Goal: Use online tool/utility: Utilize a website feature to perform a specific function

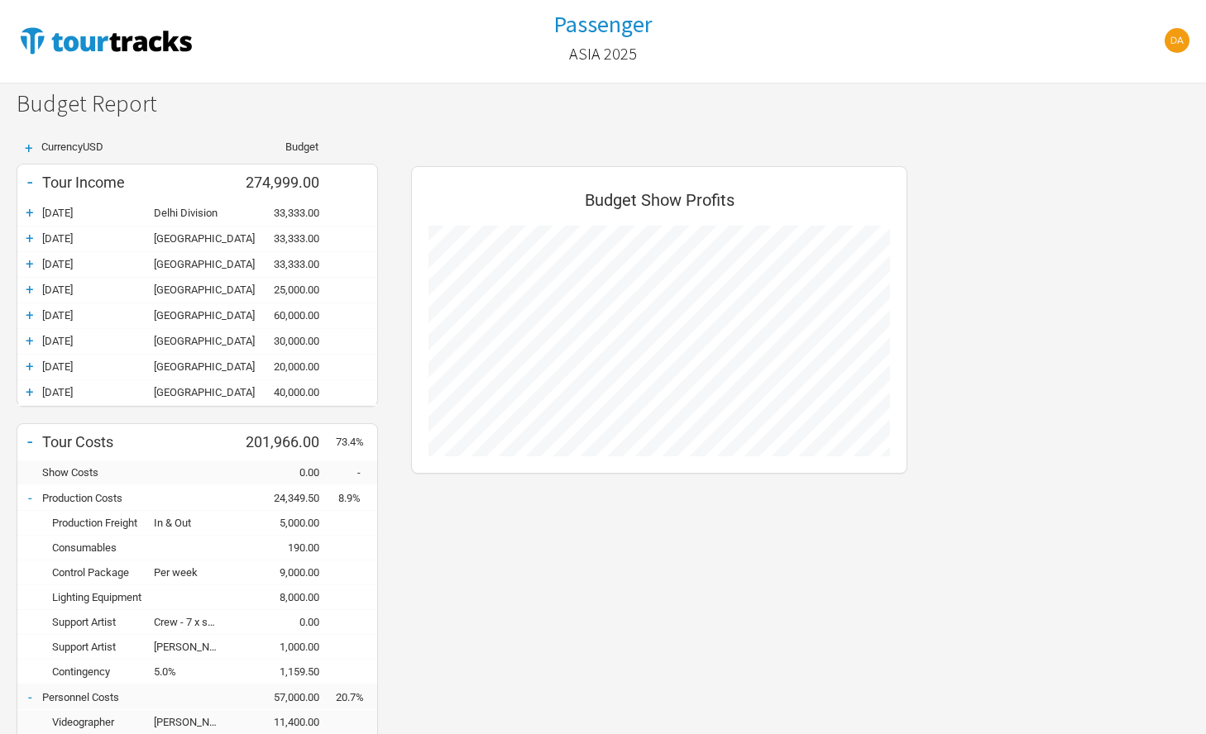
scroll to position [1432, 529]
click at [607, 27] on h1 "Passenger" at bounding box center [602, 24] width 99 height 30
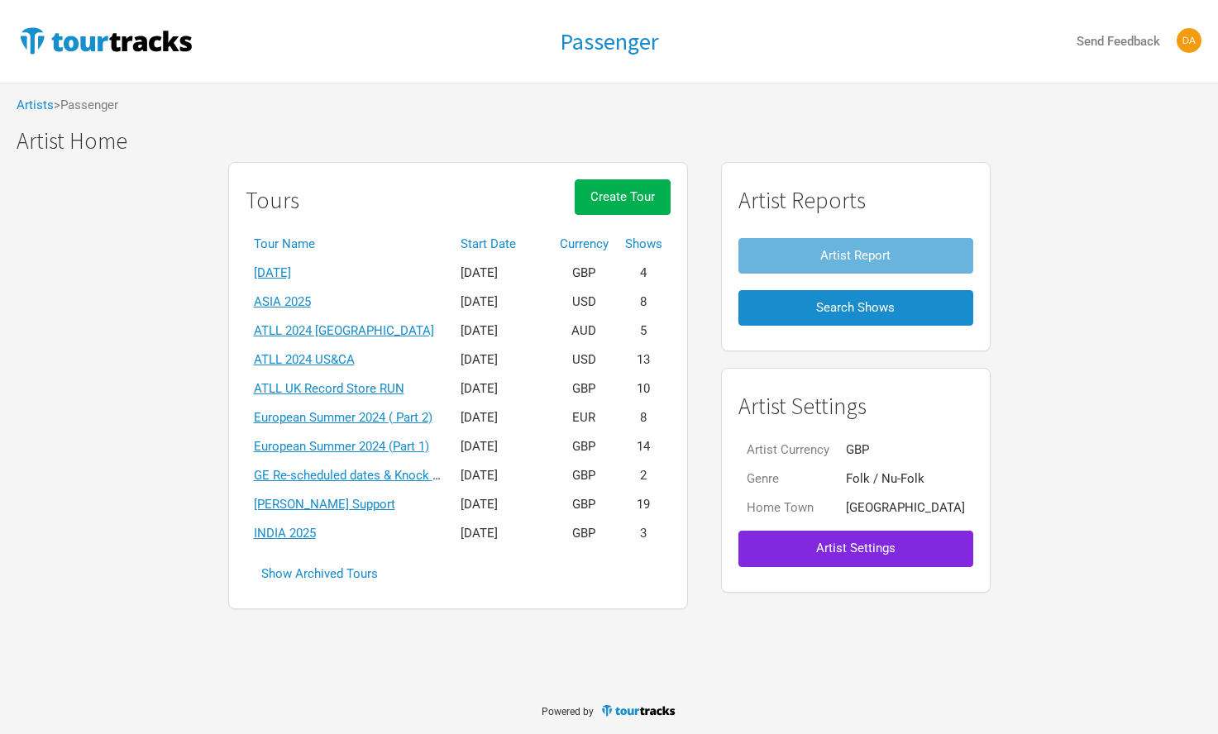
click at [316, 530] on link "INDIA 2025" at bounding box center [285, 533] width 62 height 15
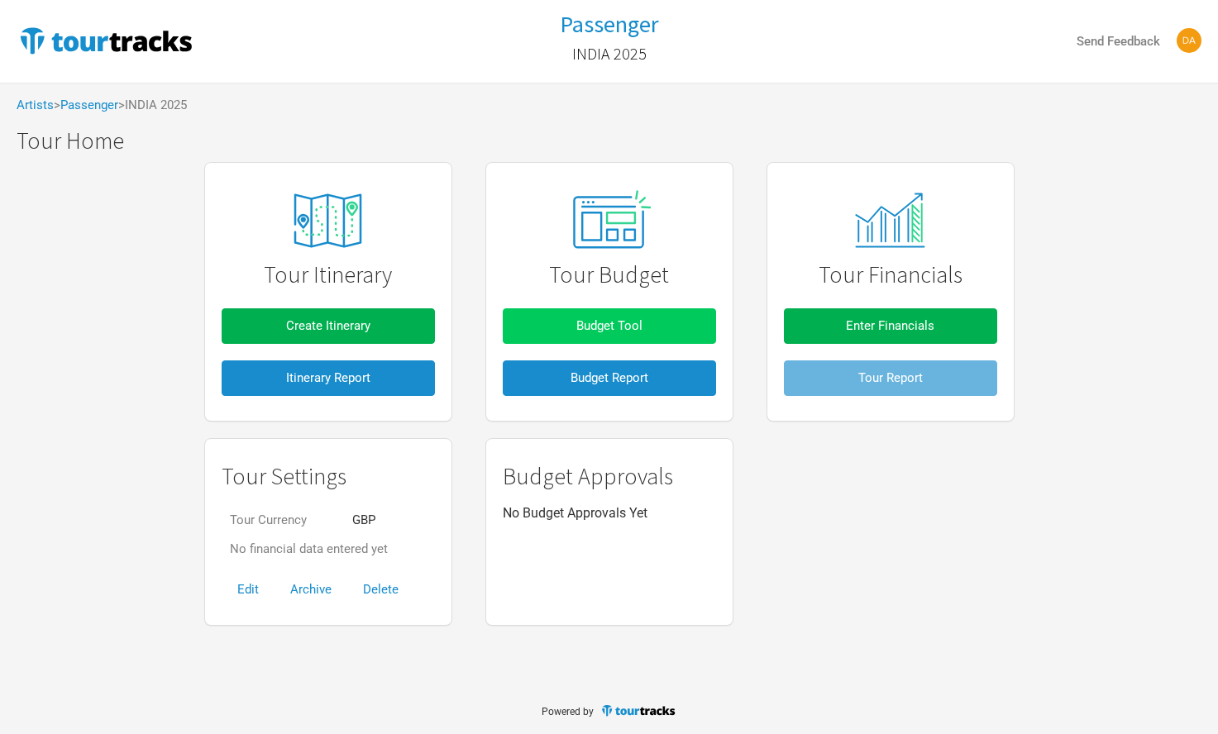
click at [619, 323] on span "Budget Tool" at bounding box center [609, 325] width 66 height 15
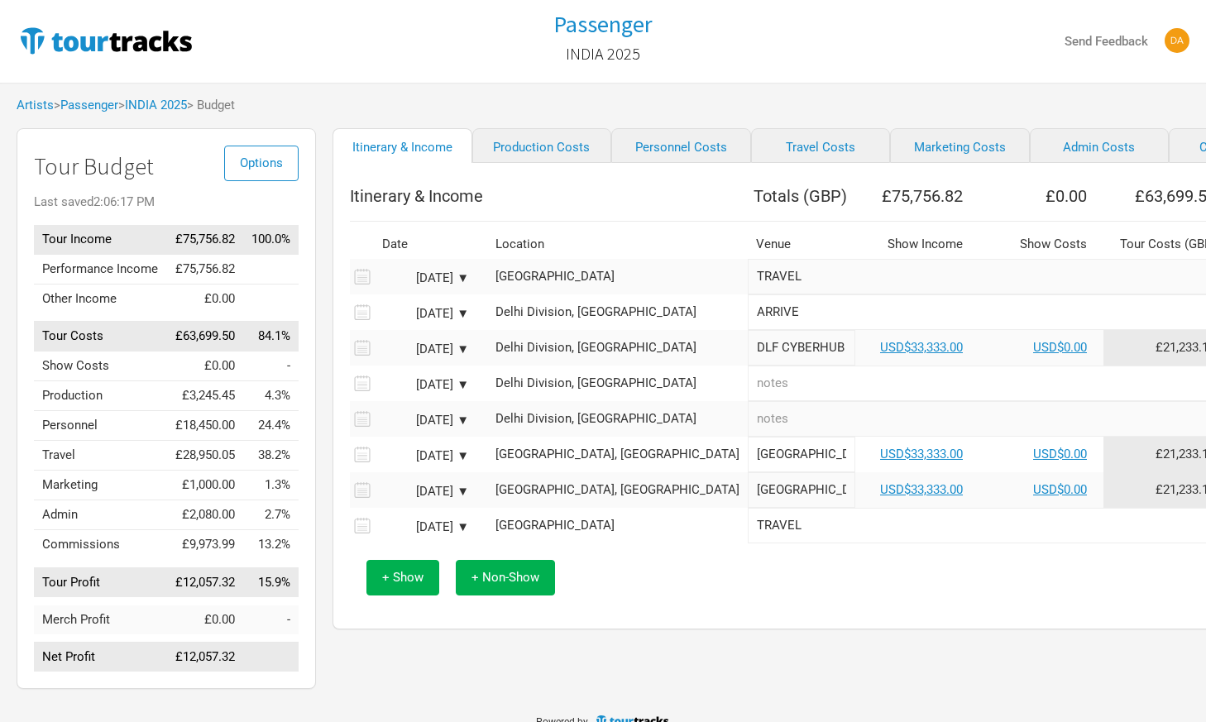
click at [187, 103] on link "INDIA 2025" at bounding box center [156, 105] width 62 height 15
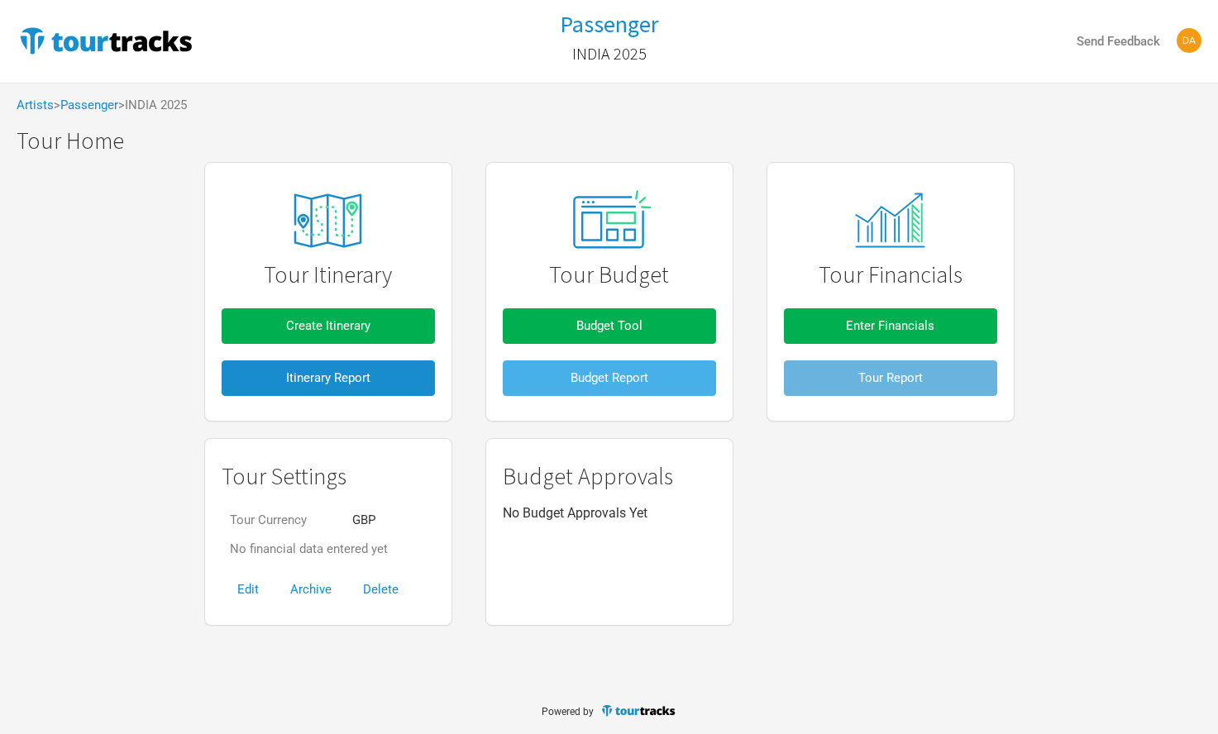
click at [519, 382] on button "Budget Report" at bounding box center [609, 379] width 213 height 36
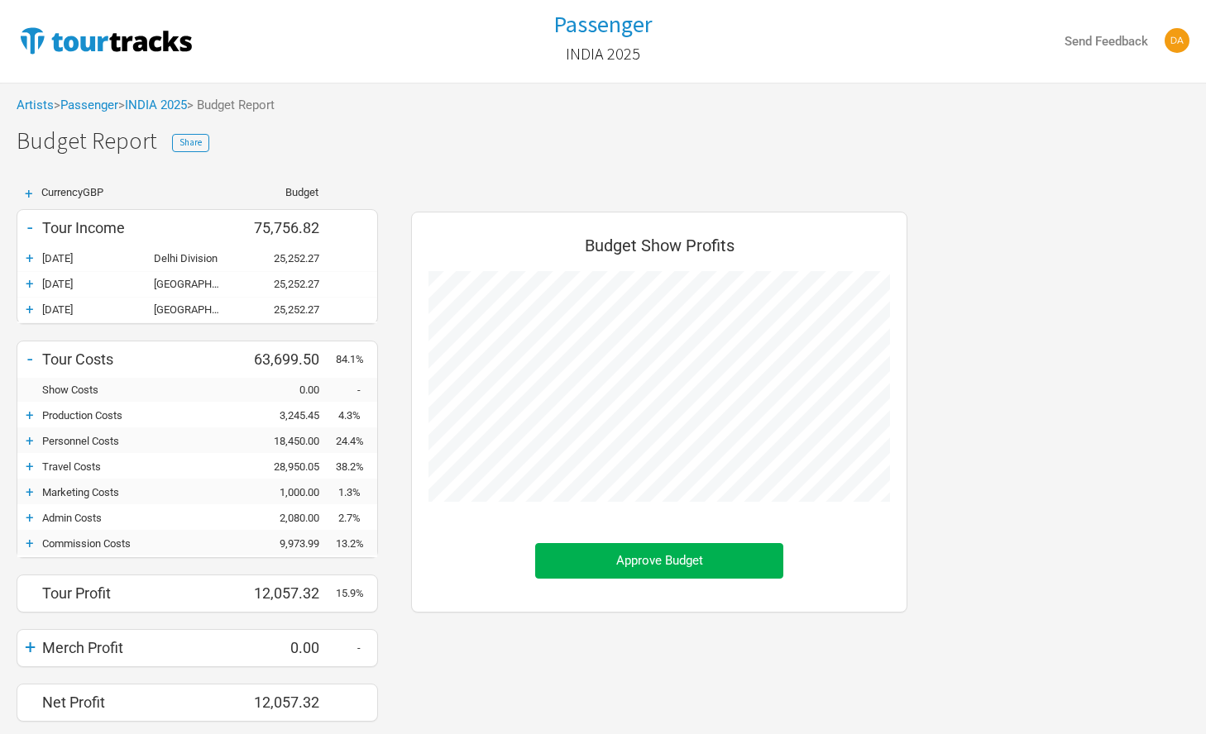
scroll to position [50, 0]
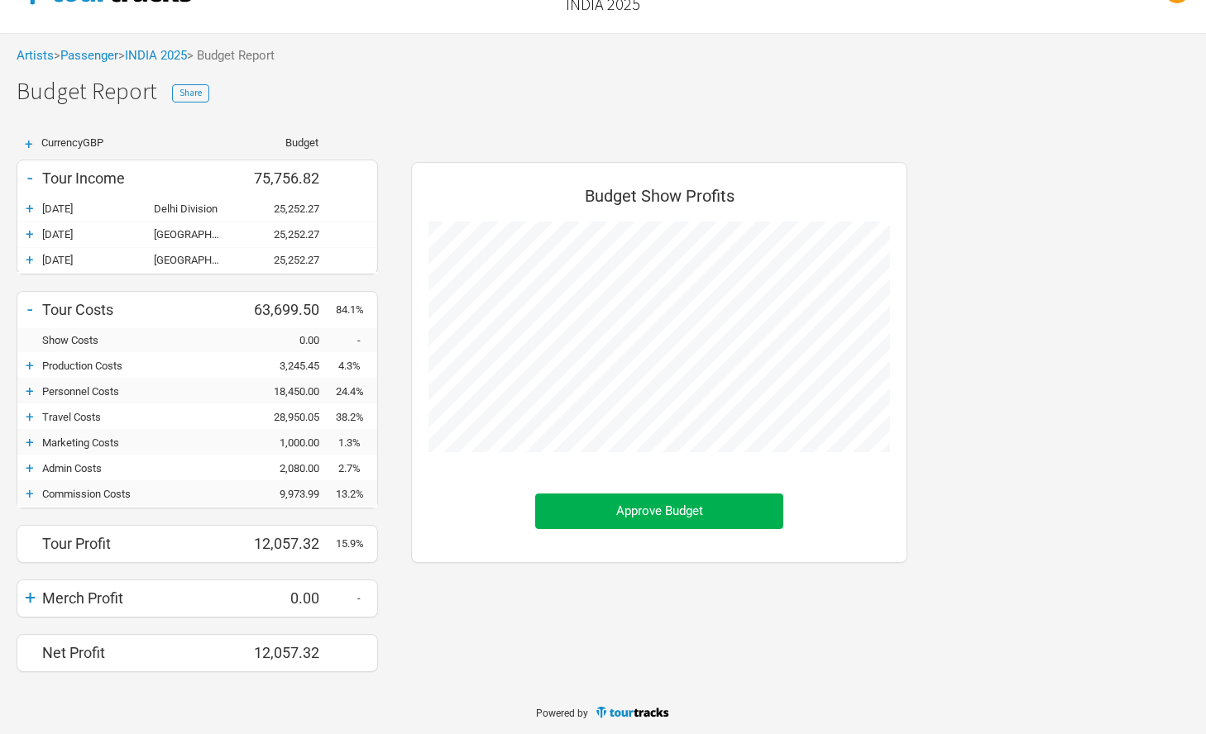
click at [36, 366] on div "+" at bounding box center [29, 365] width 25 height 17
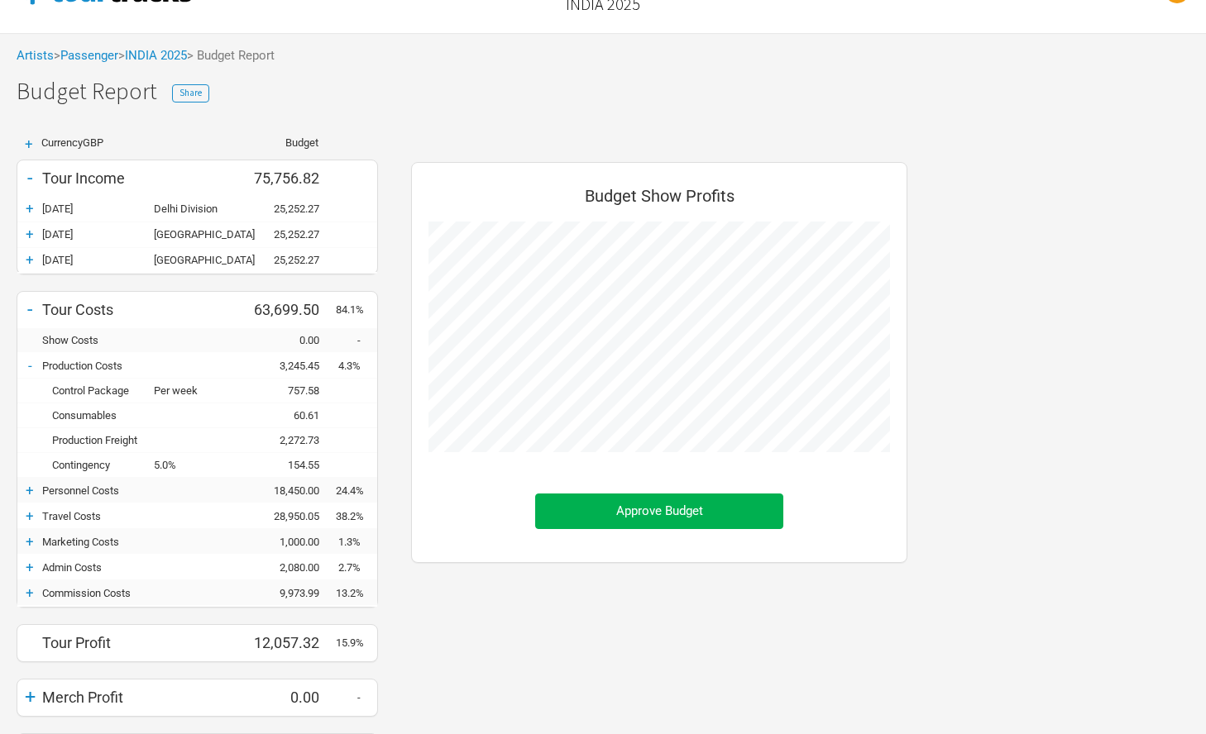
click at [28, 492] on div "+" at bounding box center [29, 490] width 25 height 17
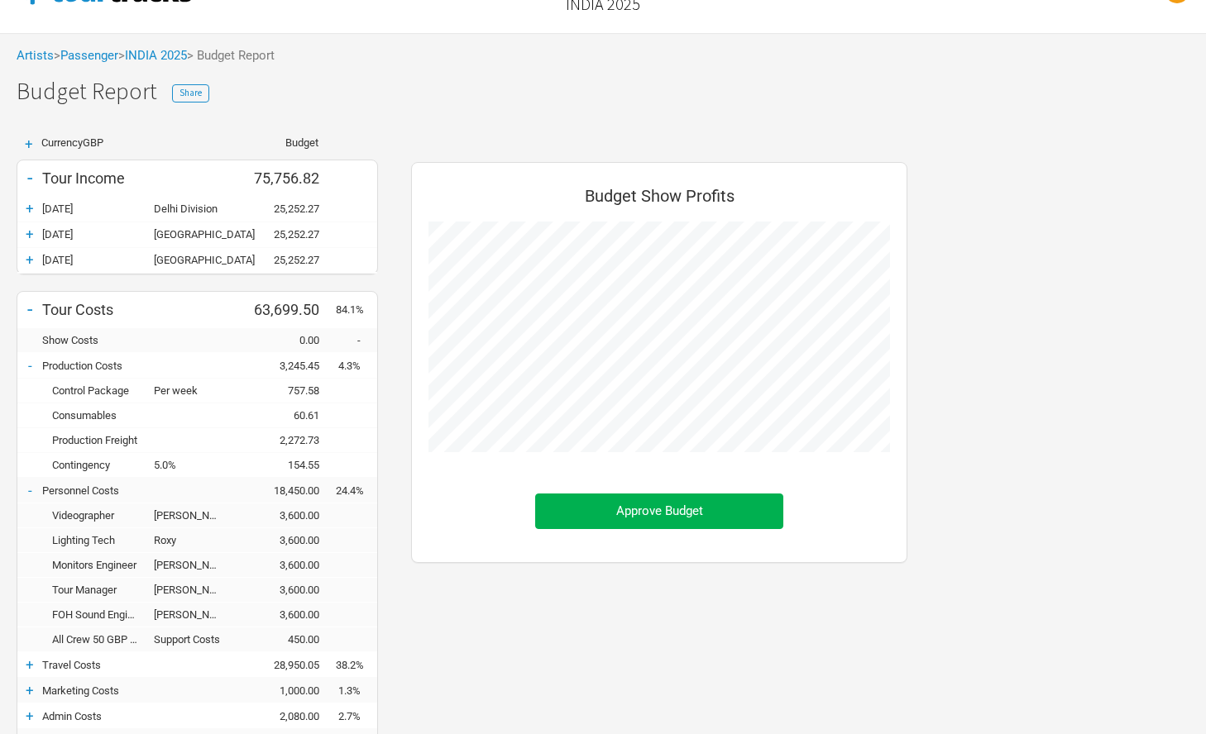
scroll to position [298, 0]
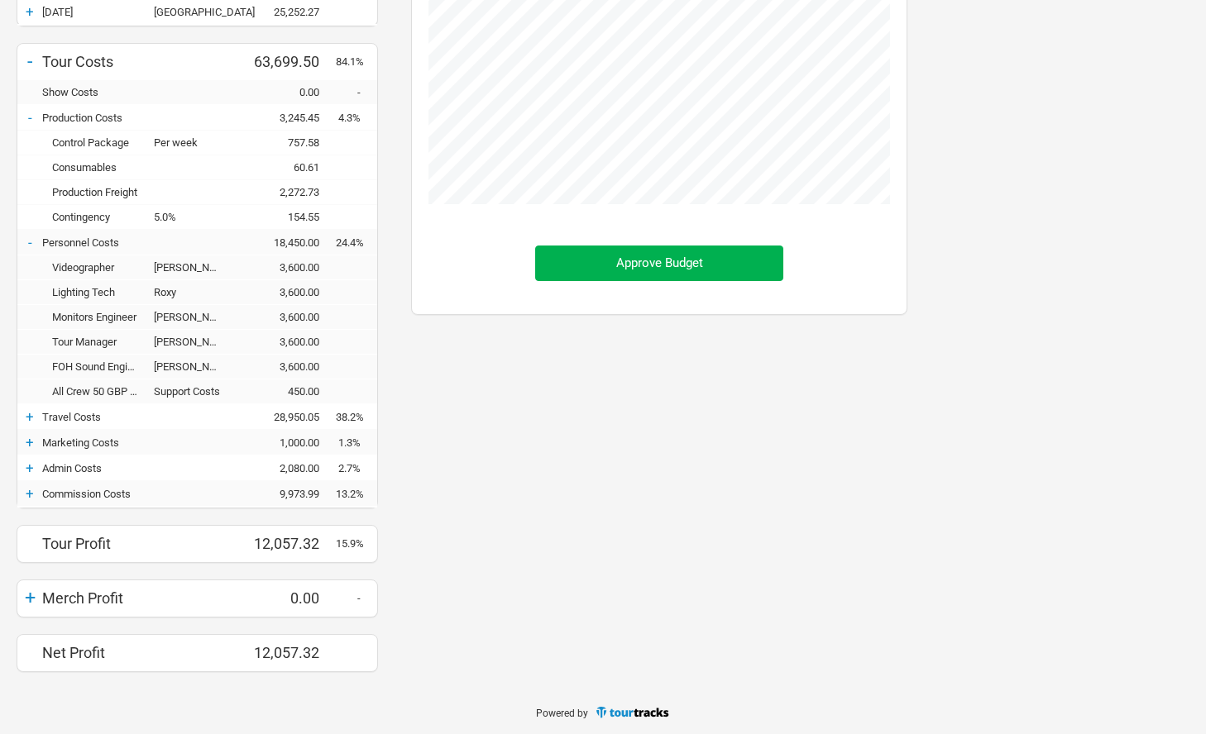
click at [28, 414] on div "+" at bounding box center [29, 417] width 25 height 17
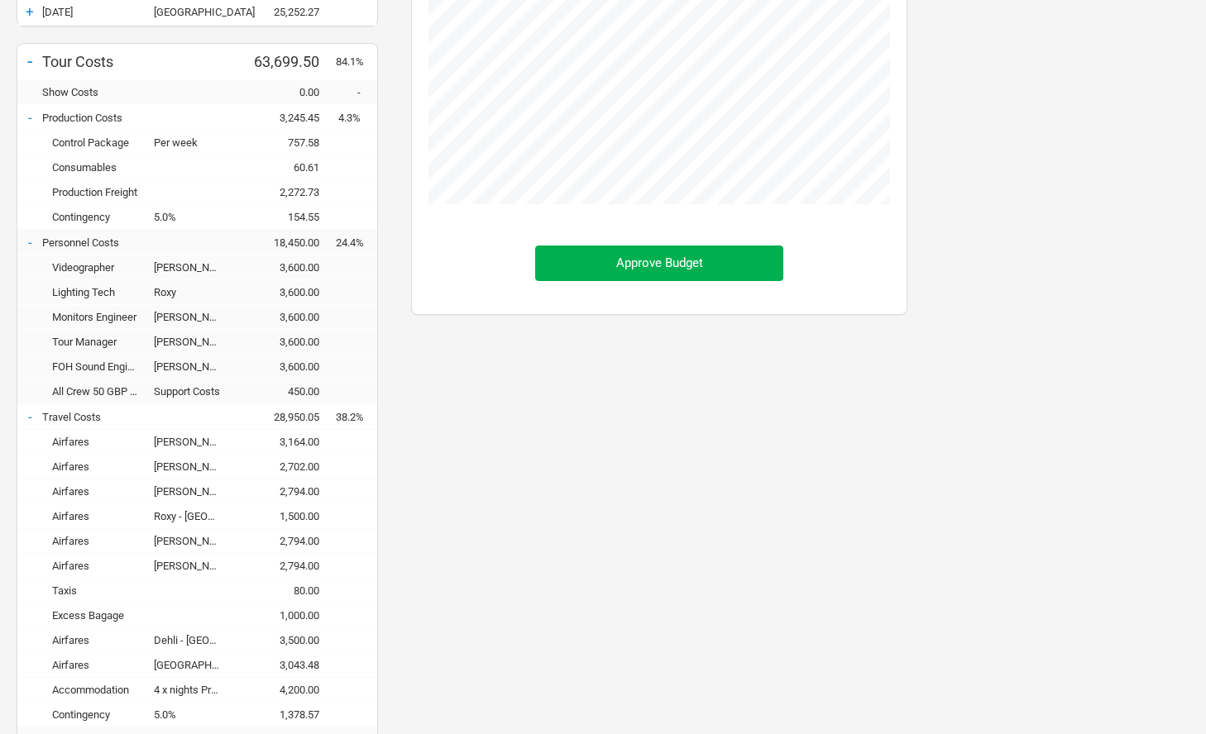
scroll to position [595, 0]
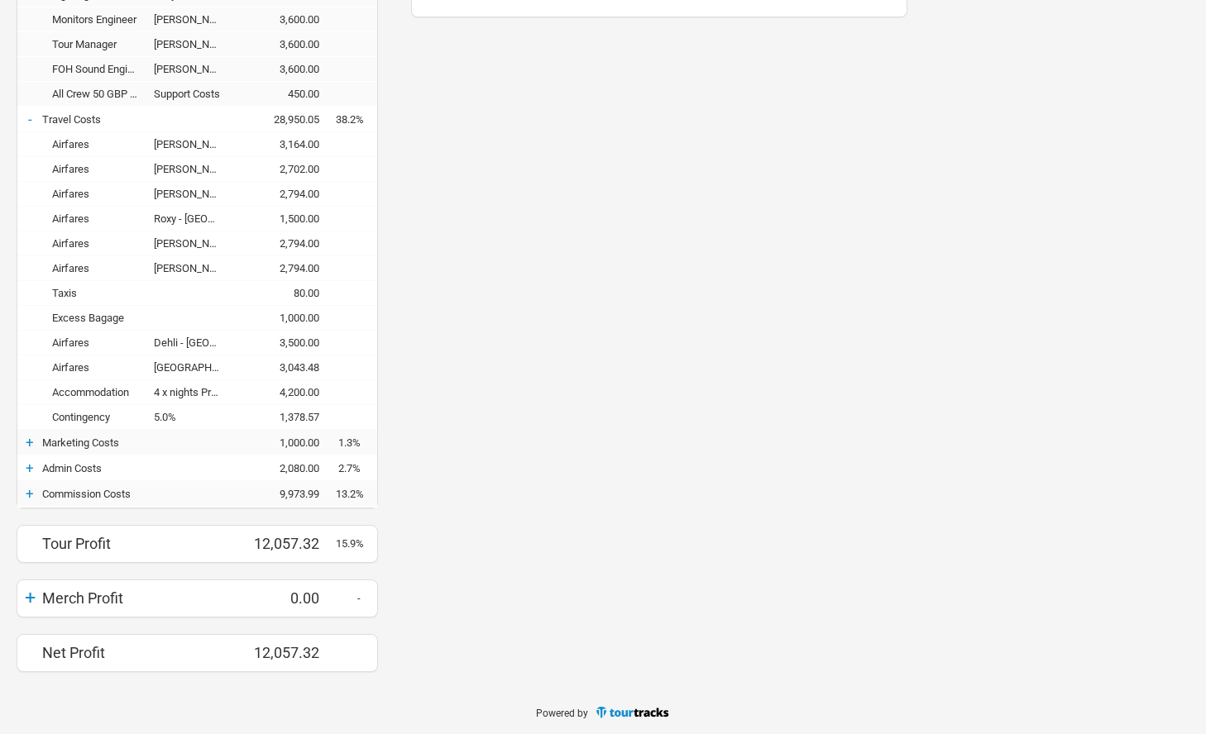
click at [26, 444] on div "+" at bounding box center [29, 442] width 25 height 17
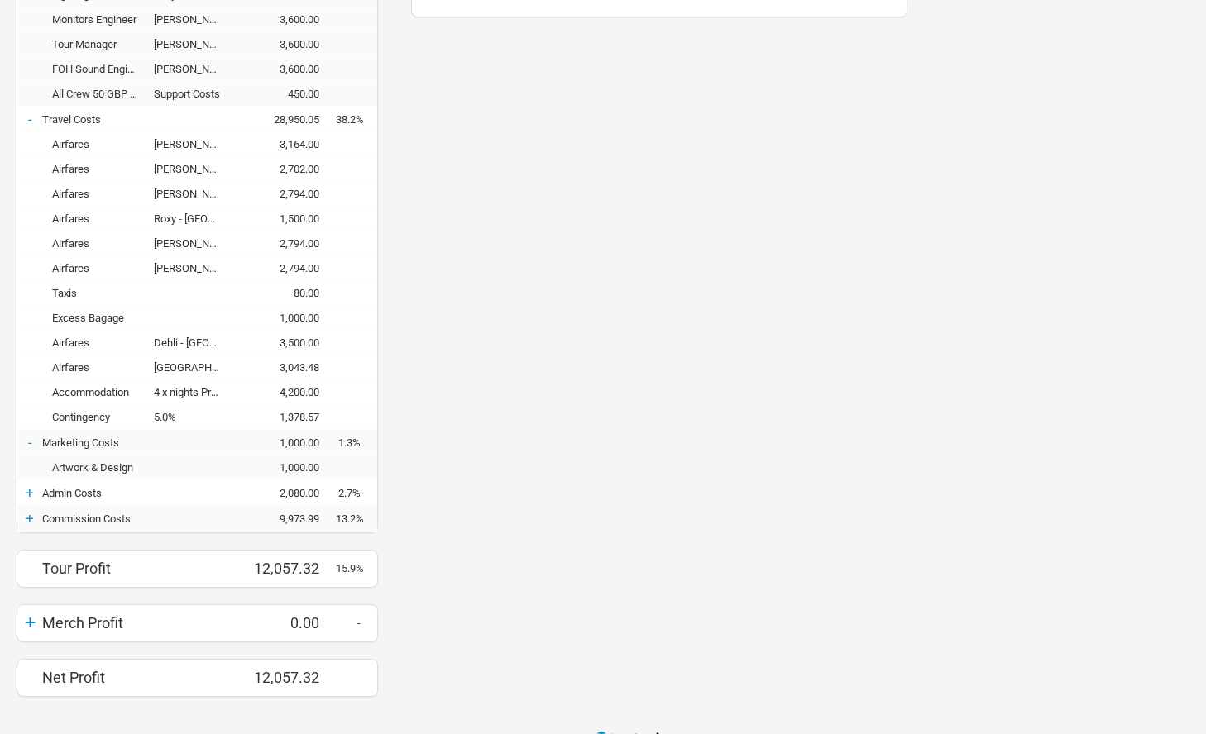
click at [31, 495] on div "+" at bounding box center [29, 493] width 25 height 17
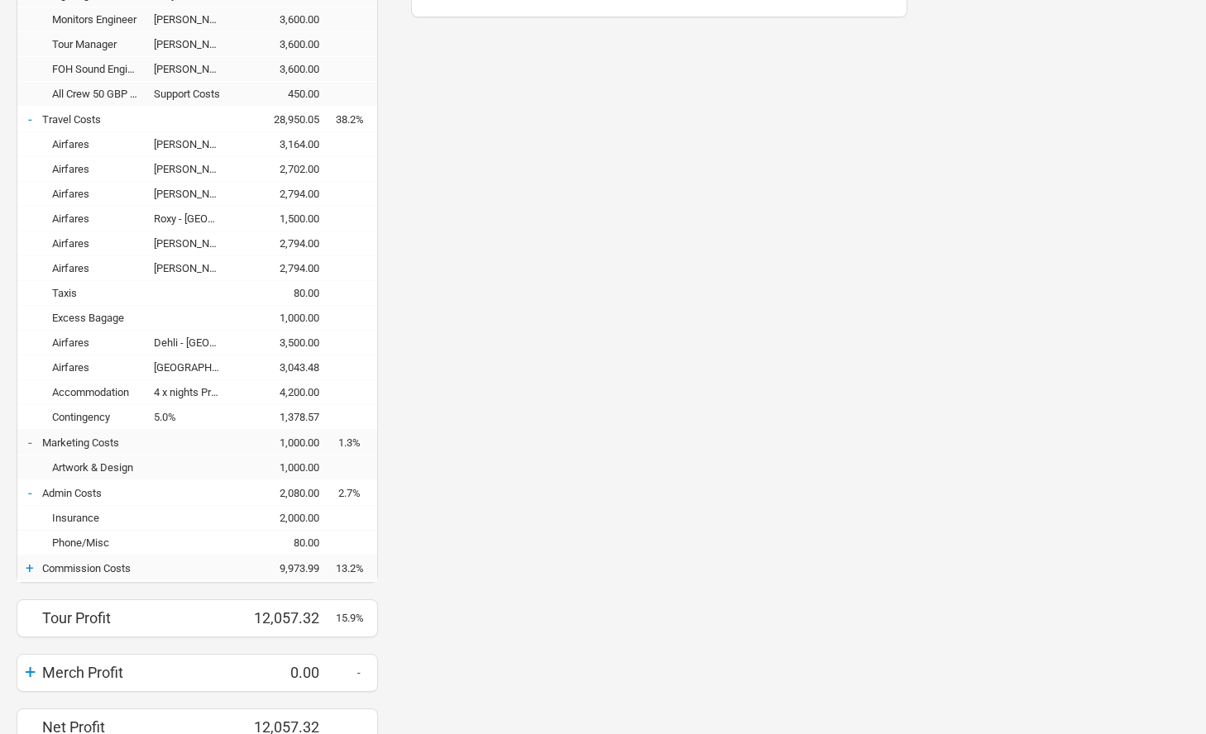
scroll to position [1155, 529]
click at [31, 562] on div "+" at bounding box center [29, 568] width 25 height 17
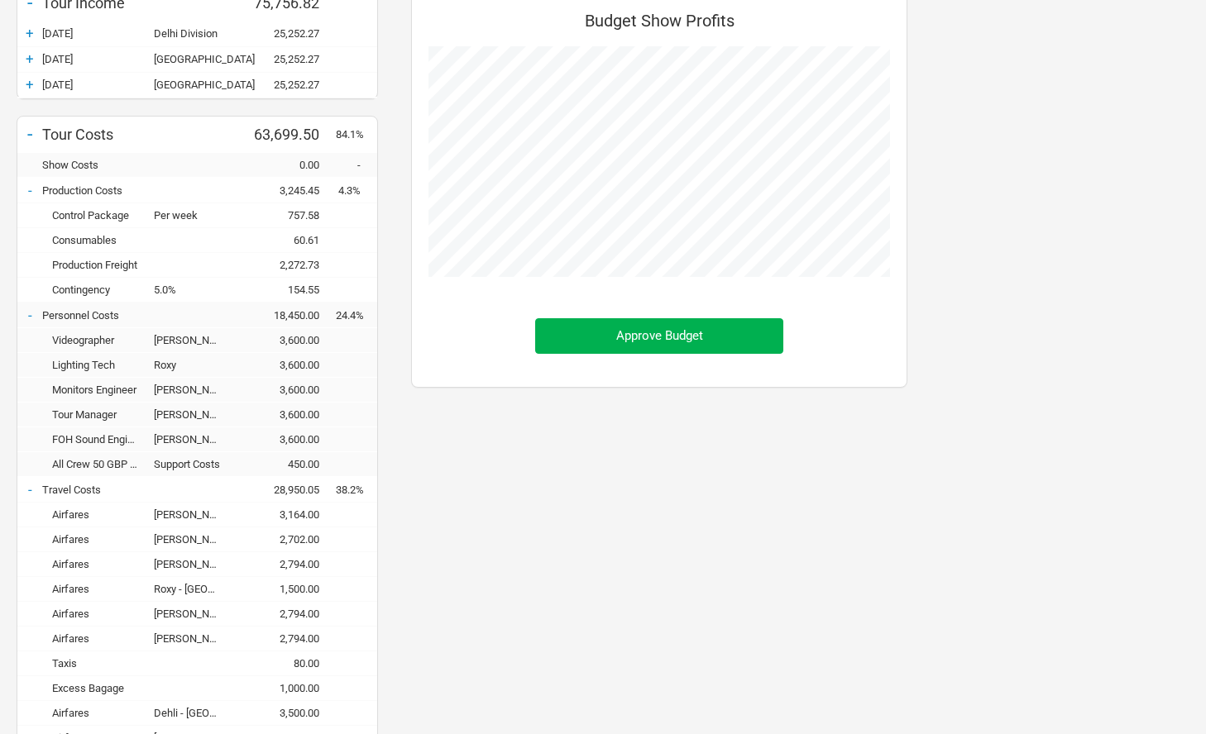
scroll to position [0, 0]
